Goal: Task Accomplishment & Management: Manage account settings

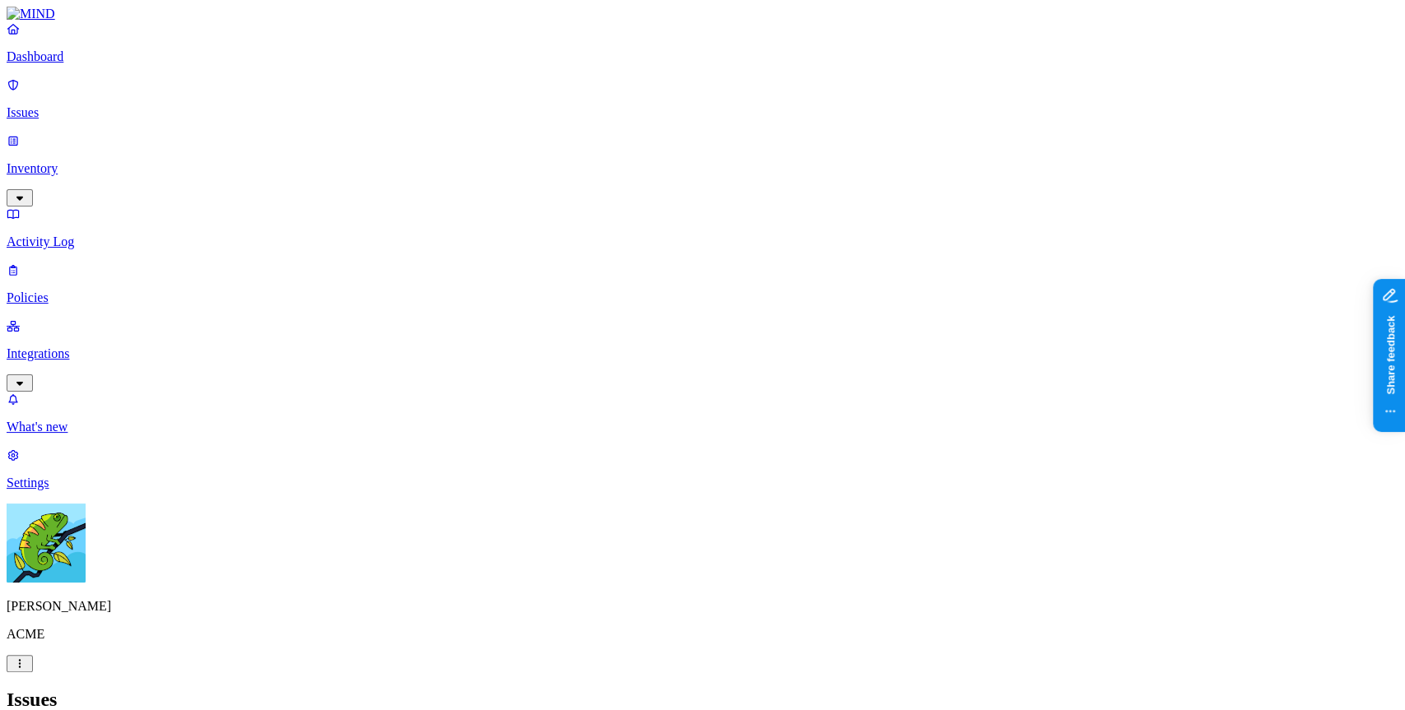
scroll to position [487, 0]
click at [716, 689] on div "Issues" at bounding box center [703, 700] width 1392 height 22
click at [35, 491] on link "Settings" at bounding box center [703, 469] width 1392 height 43
drag, startPoint x: 35, startPoint y: 648, endPoint x: 354, endPoint y: 260, distance: 502.3
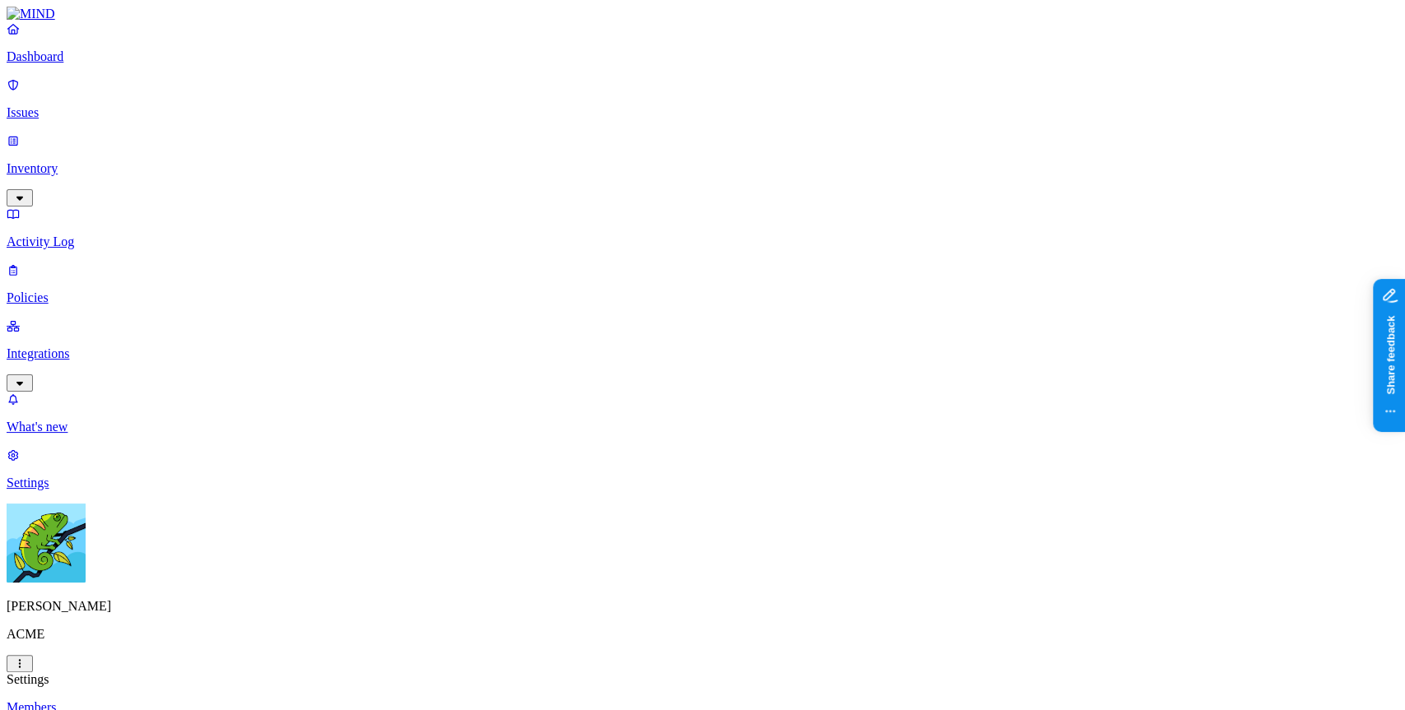
scroll to position [492, 0]
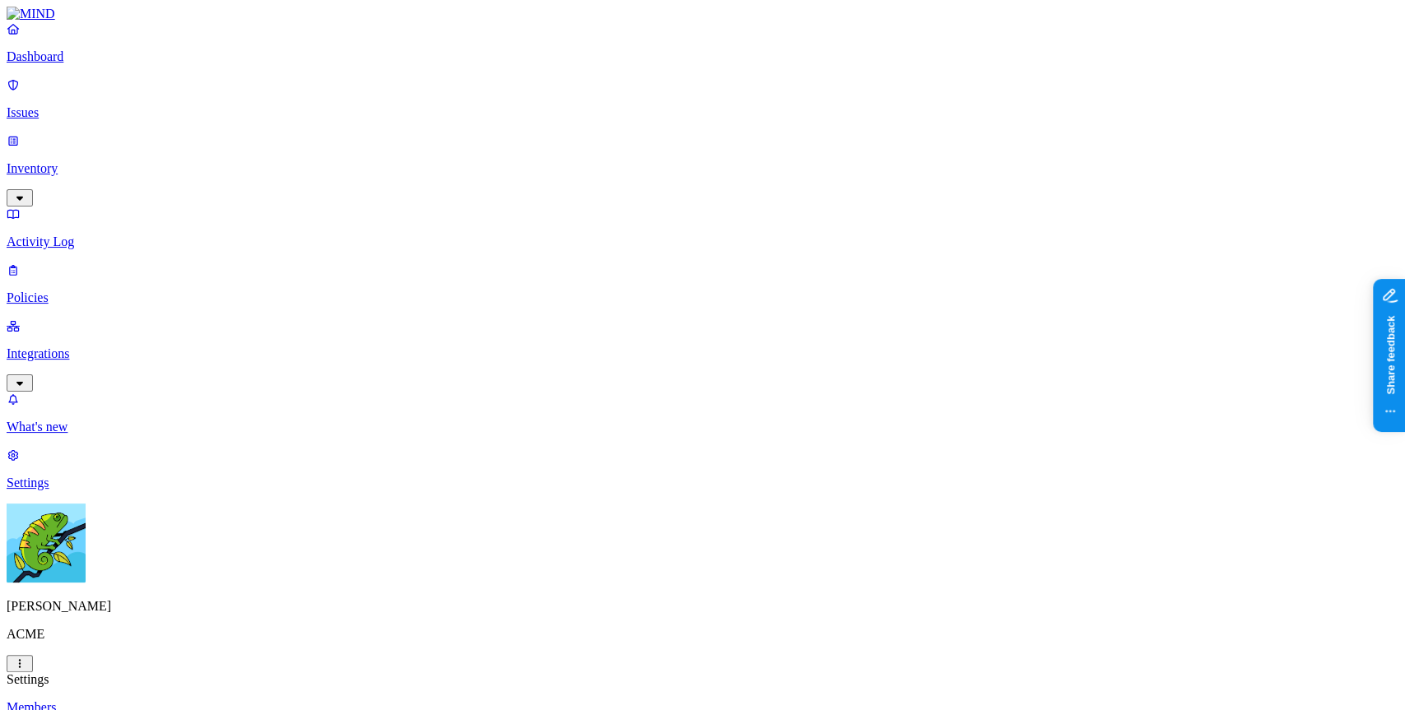
scroll to position [232, 0]
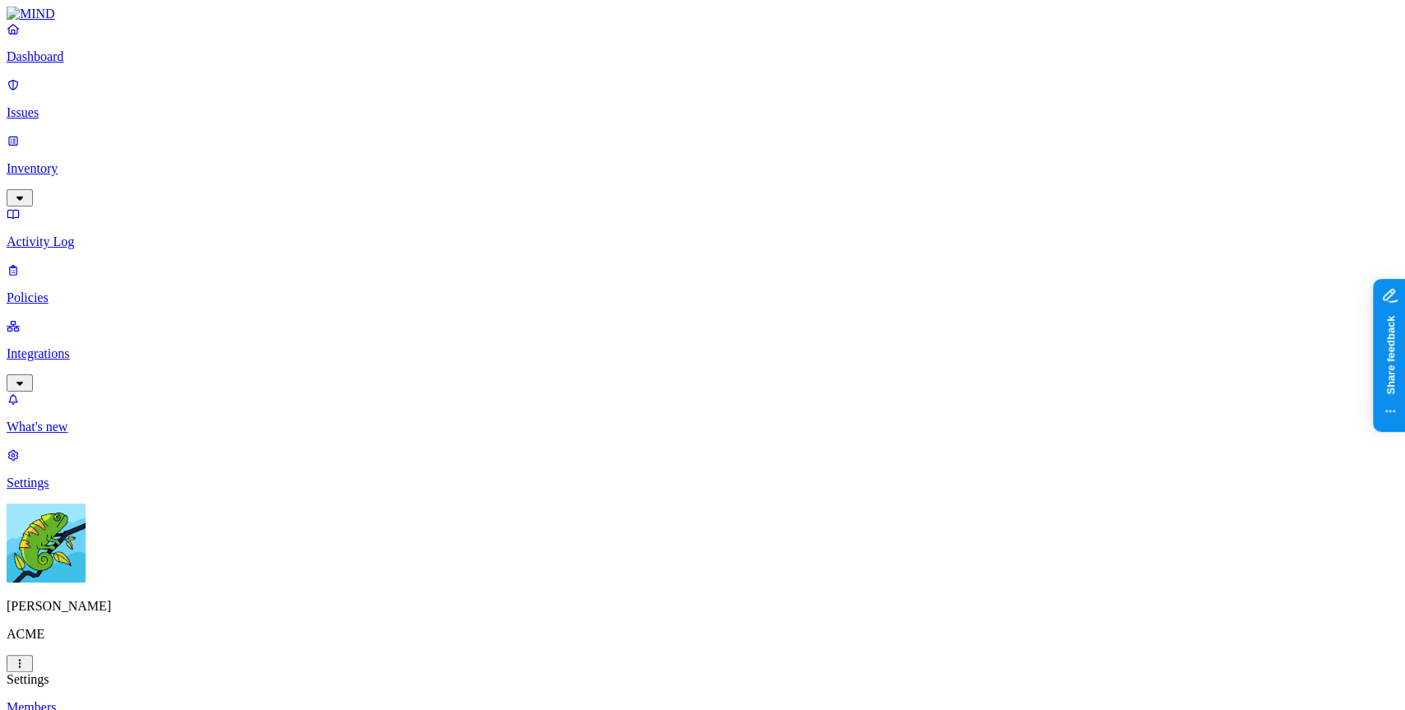
click at [120, 402] on nav "Dashboard Issues Inventory Activity Log Policies Integrations What's new 1 Sett…" at bounding box center [703, 255] width 1392 height 469
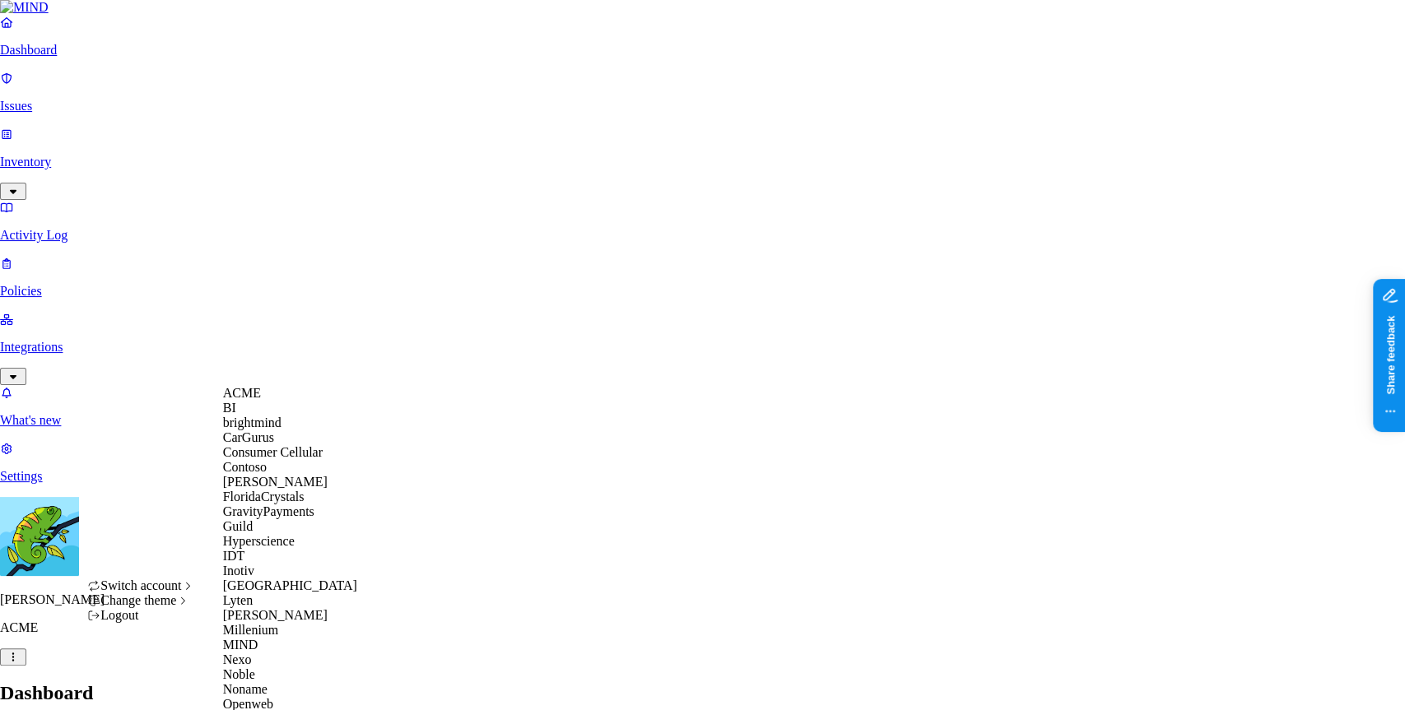
scroll to position [698, 0]
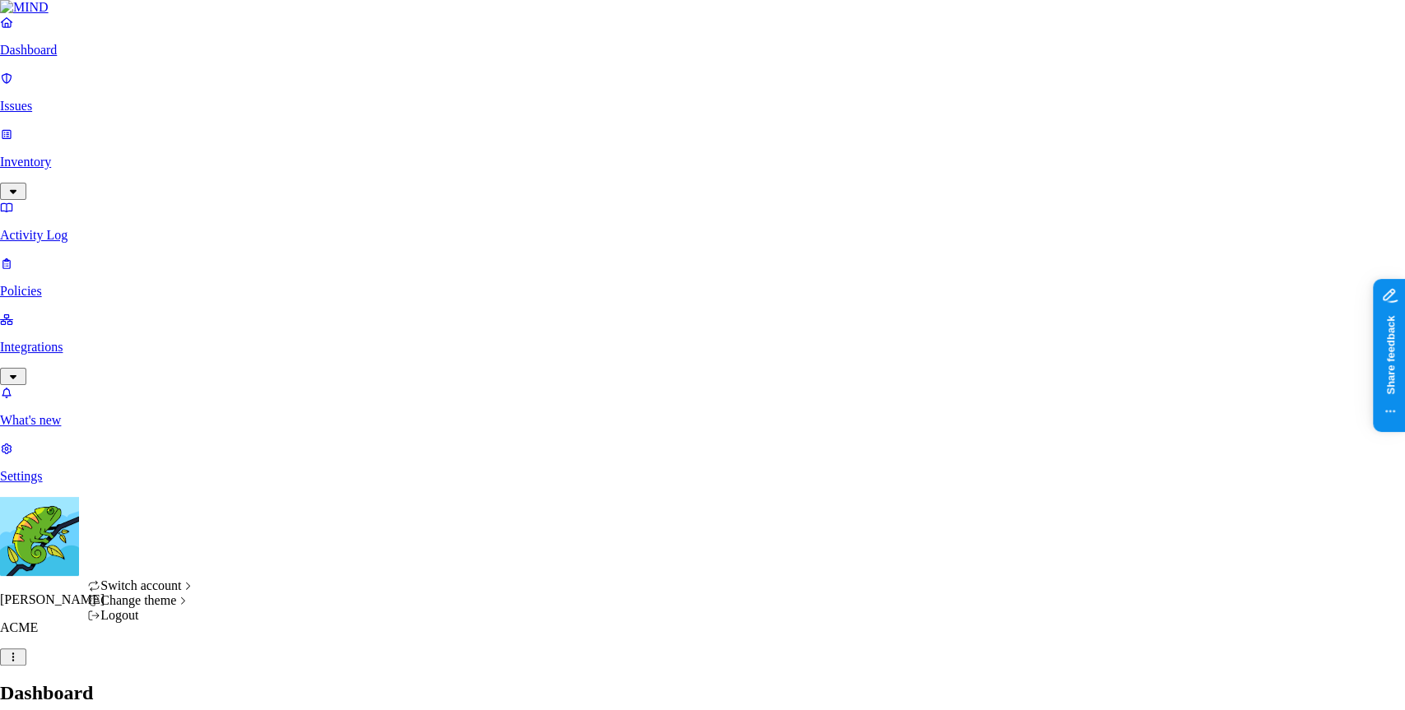
click at [151, 623] on div "Logout" at bounding box center [141, 615] width 108 height 15
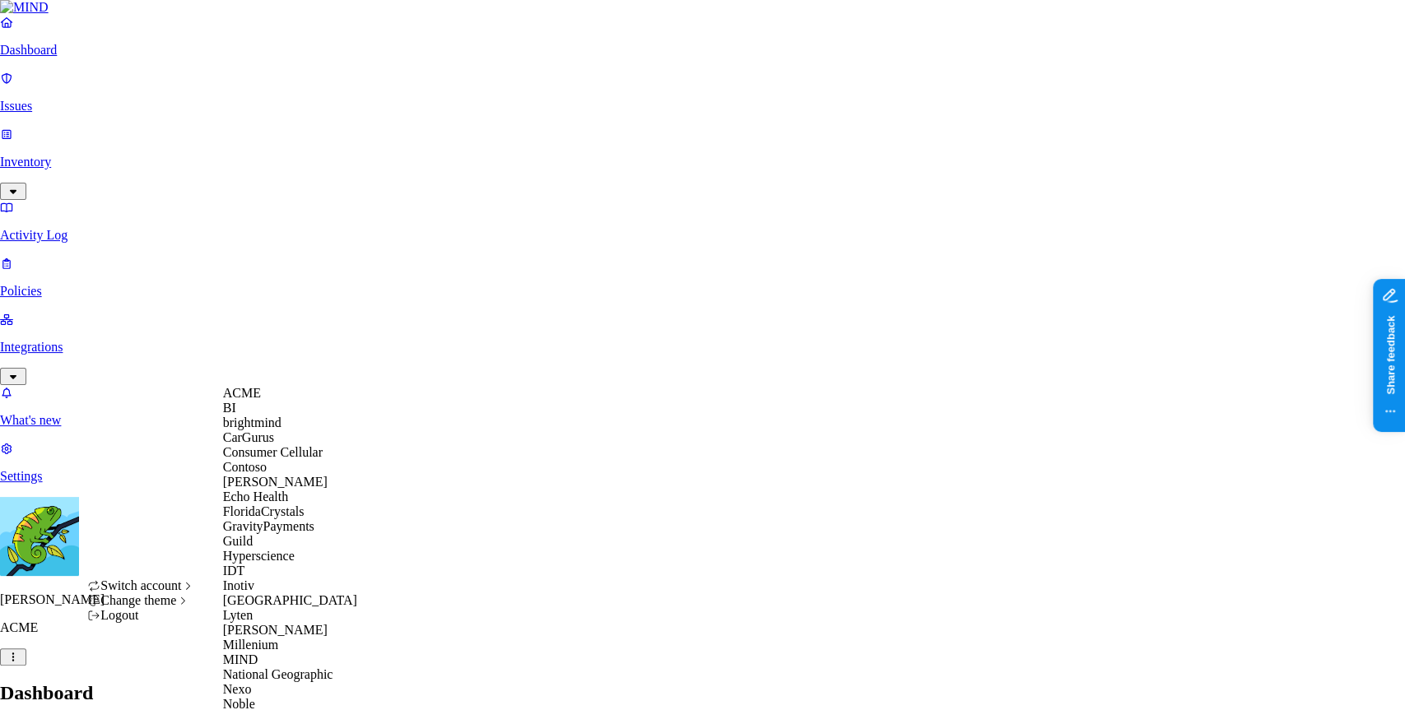
click at [274, 504] on span "Echo Health" at bounding box center [256, 497] width 66 height 14
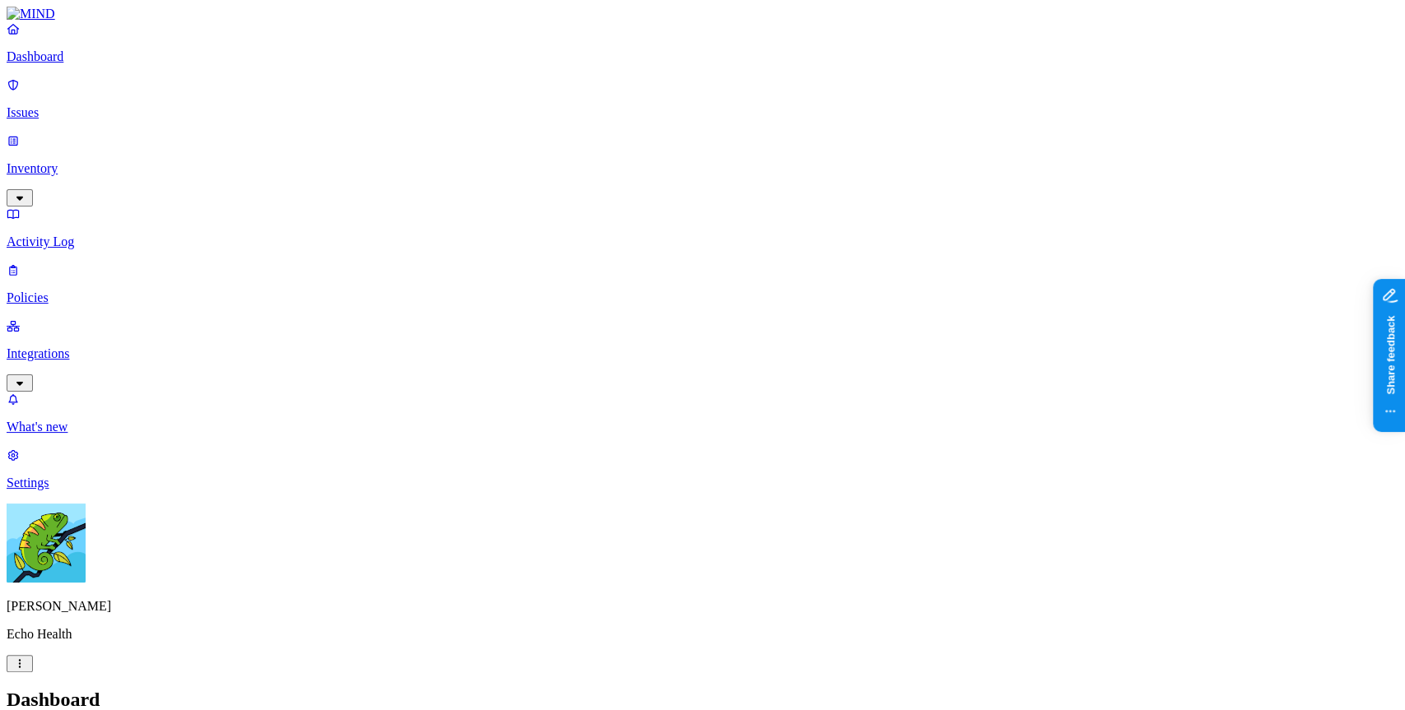
click at [72, 347] on p "Integrations" at bounding box center [703, 354] width 1392 height 15
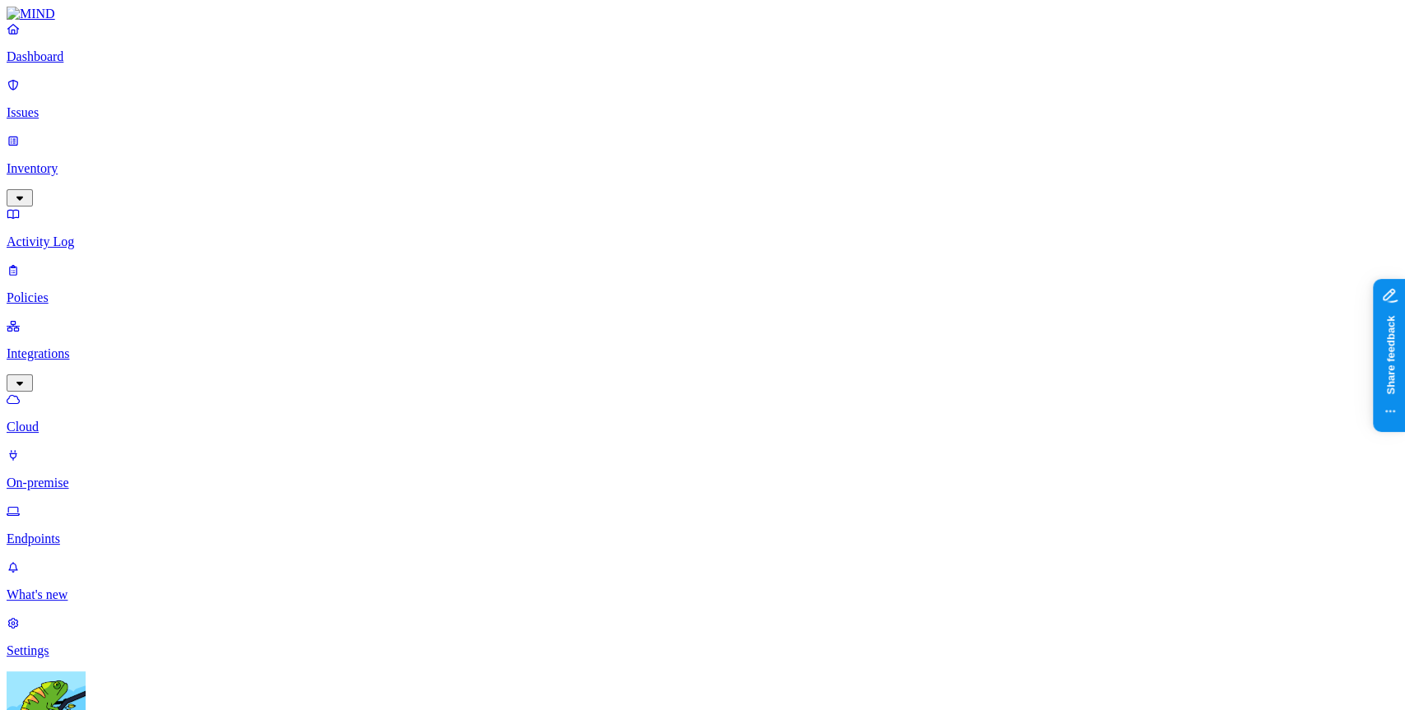
click at [91, 504] on link "Endpoints" at bounding box center [703, 525] width 1392 height 43
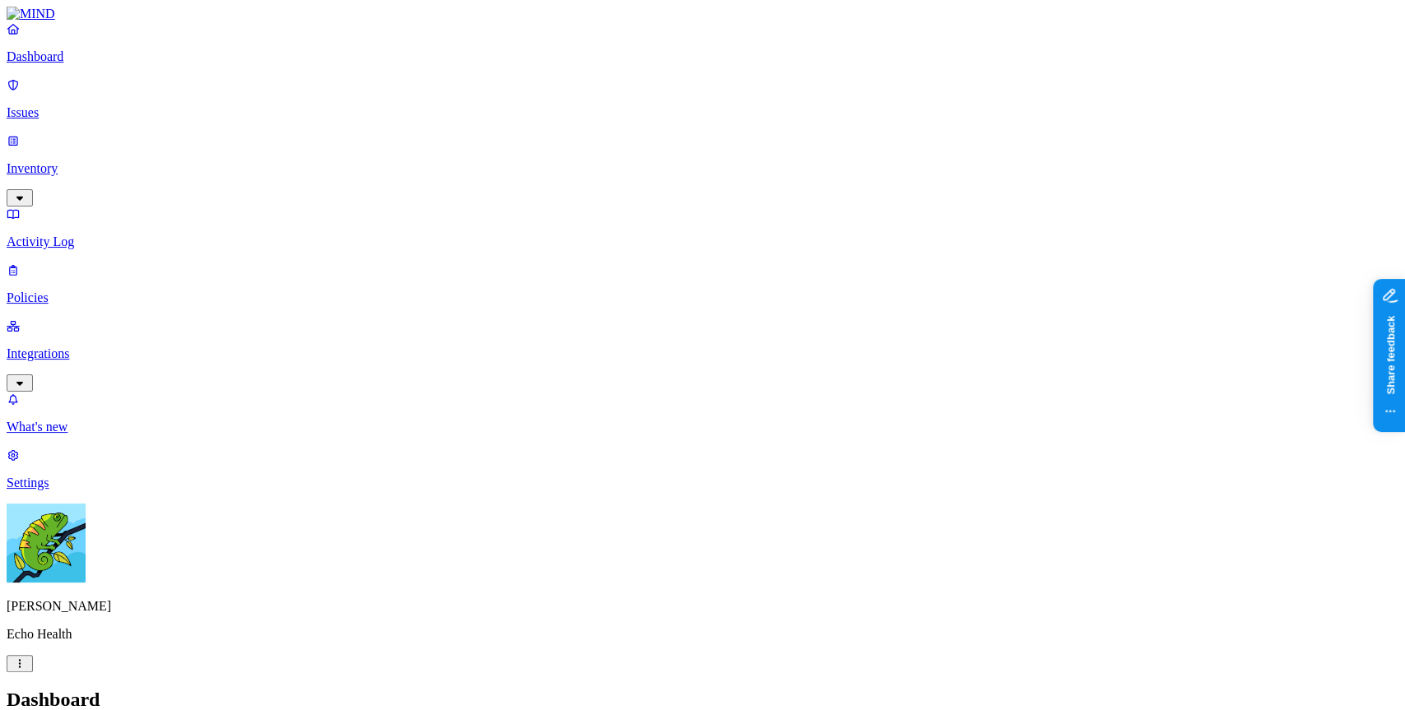
click at [109, 347] on p "Integrations" at bounding box center [703, 354] width 1392 height 15
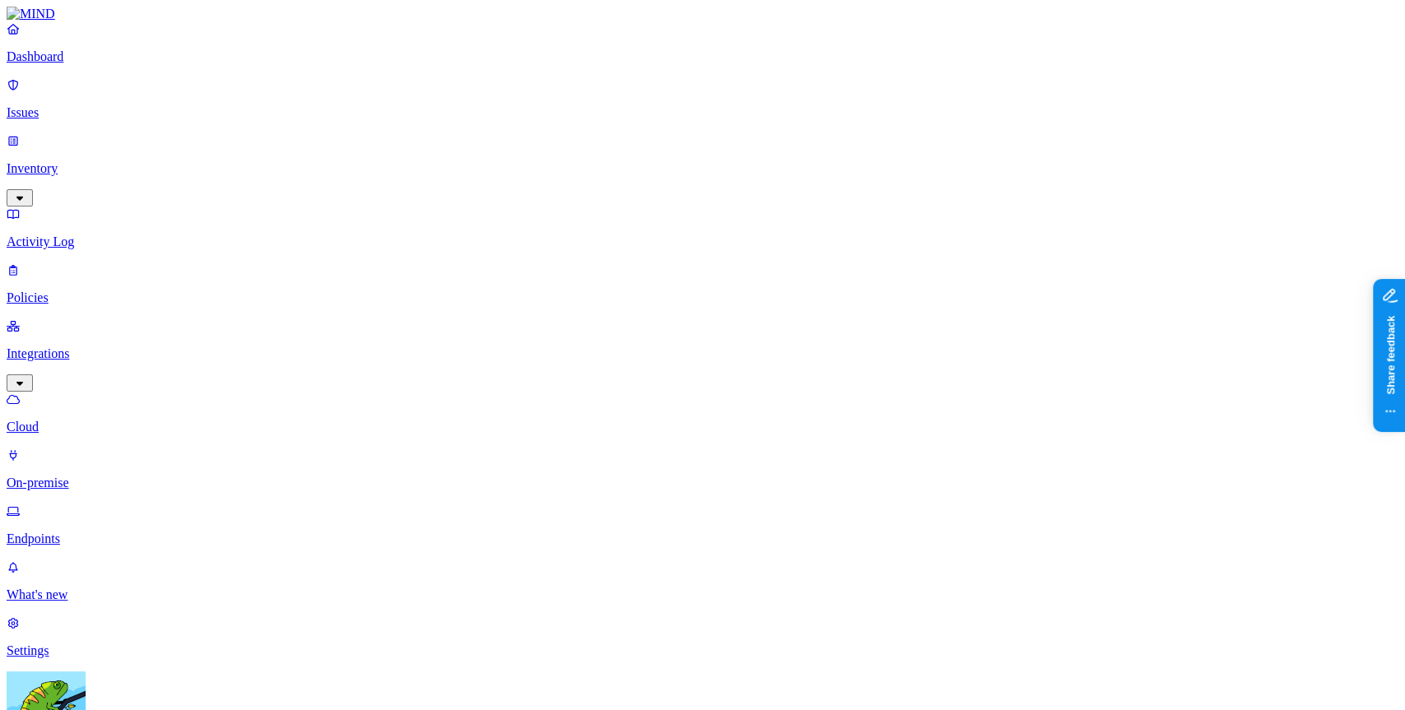
click at [100, 532] on p "Endpoints" at bounding box center [703, 539] width 1392 height 15
click at [115, 476] on p "On-premise" at bounding box center [703, 483] width 1392 height 15
click at [109, 207] on link "Activity Log" at bounding box center [703, 228] width 1392 height 43
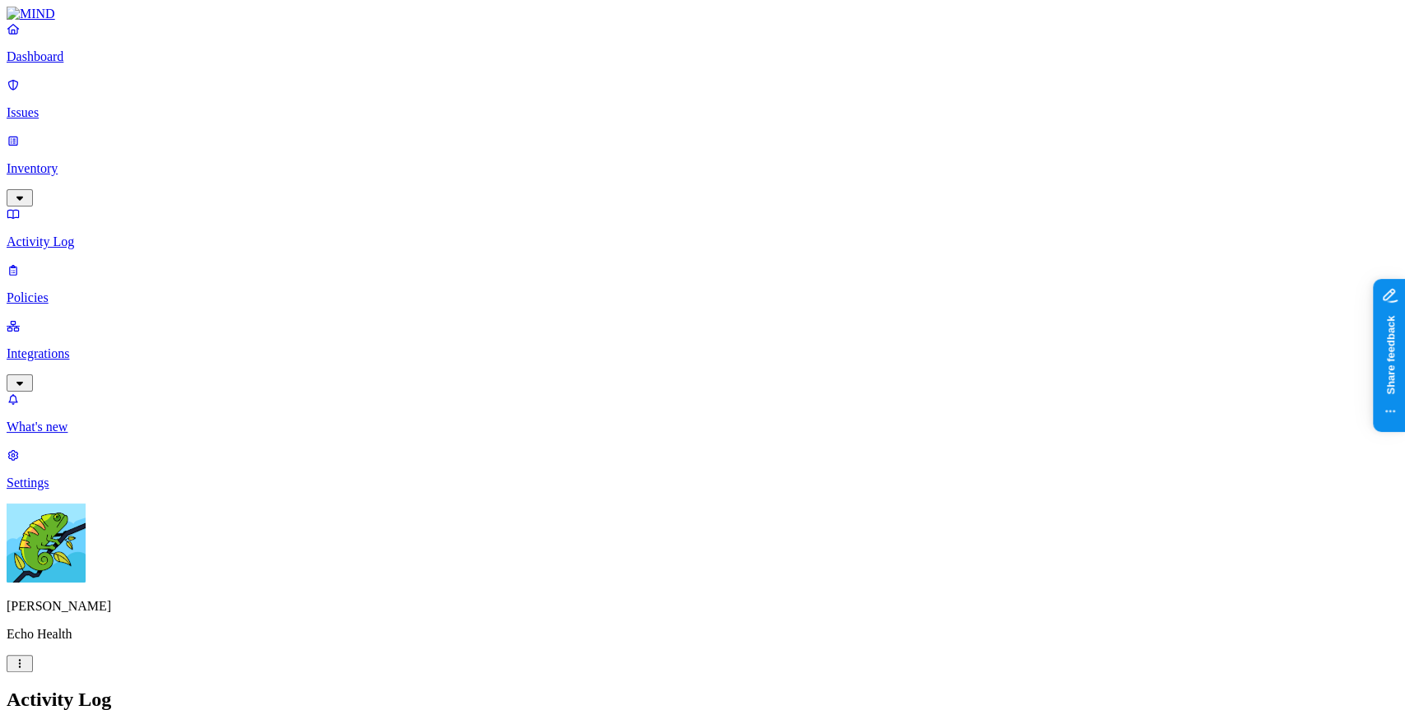
click at [67, 161] on p "Inventory" at bounding box center [703, 168] width 1392 height 15
